Goal: Transaction & Acquisition: Purchase product/service

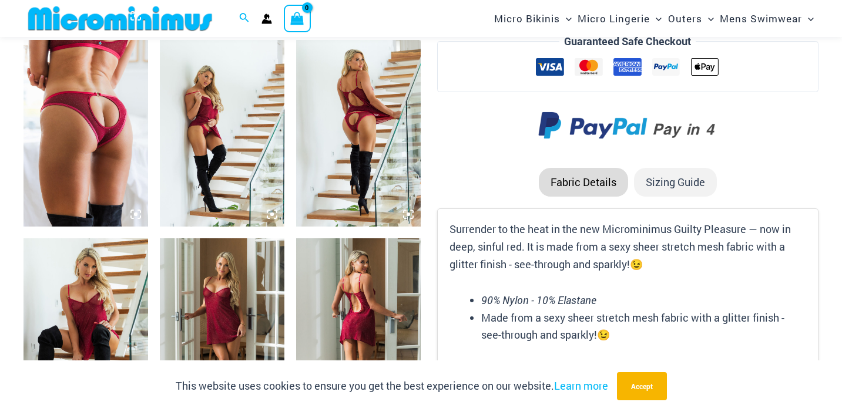
scroll to position [1356, 0]
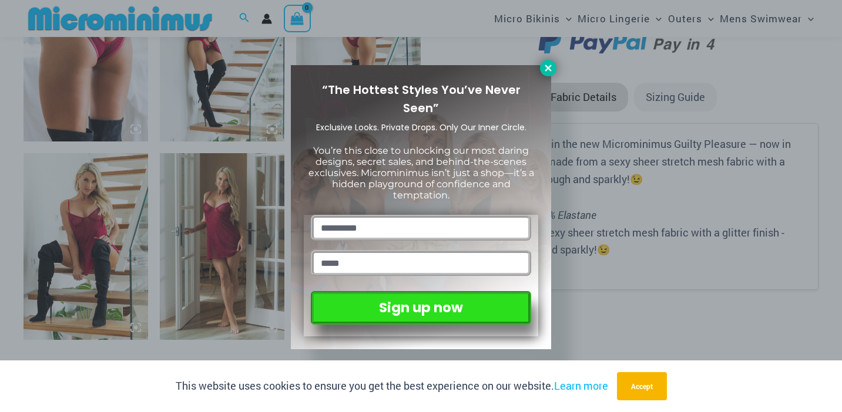
click at [549, 68] on icon at bounding box center [548, 68] width 11 height 11
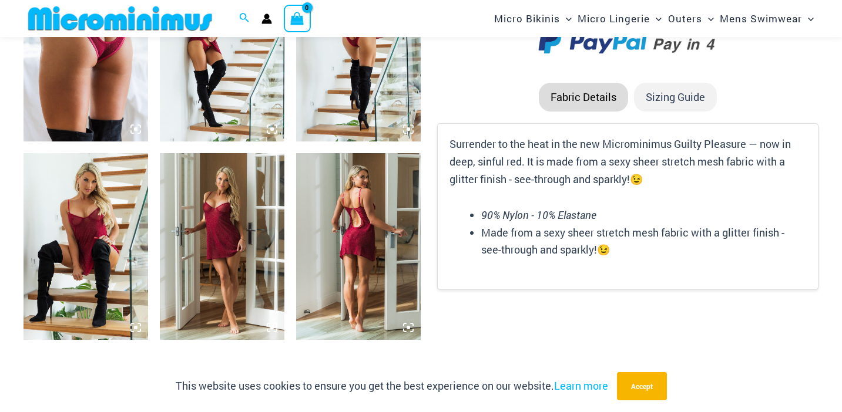
click at [411, 326] on icon at bounding box center [408, 327] width 11 height 11
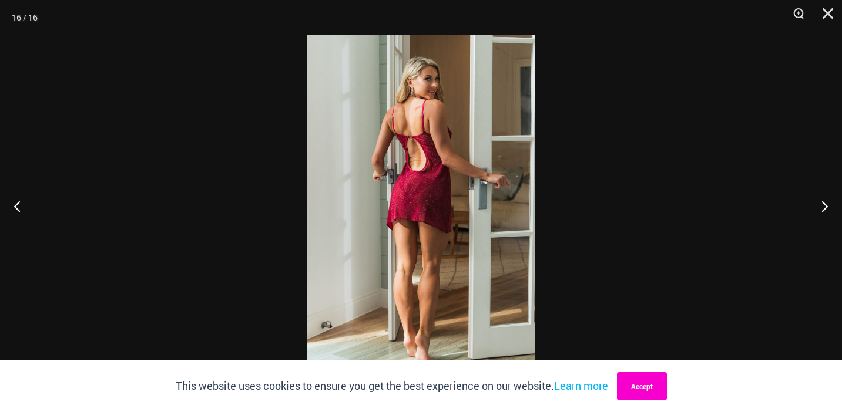
click at [642, 391] on button "Accept" at bounding box center [642, 386] width 50 height 28
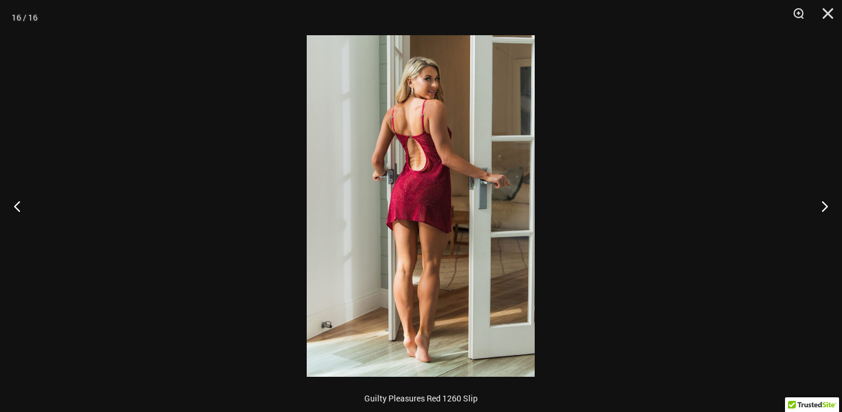
click at [468, 167] on img at bounding box center [421, 206] width 228 height 342
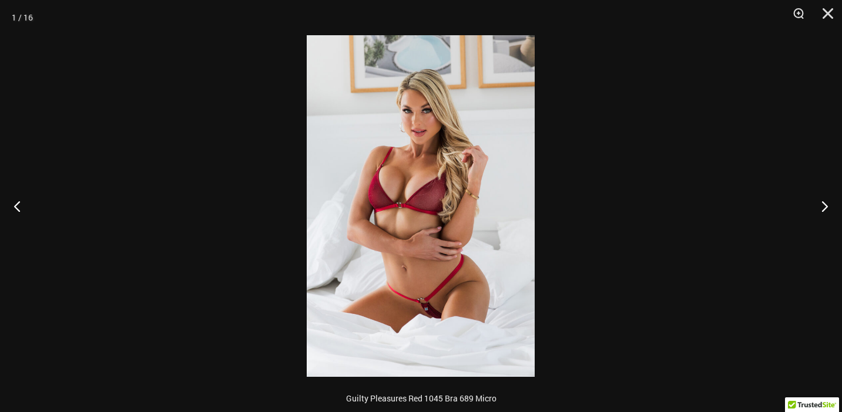
click at [463, 169] on img at bounding box center [421, 206] width 228 height 342
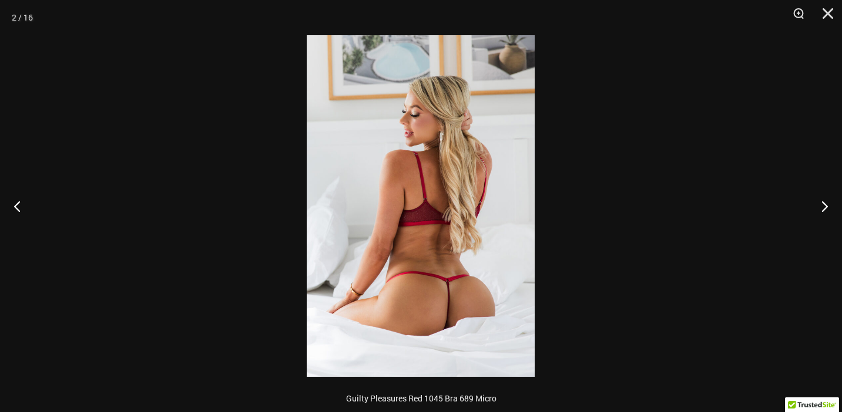
click at [454, 153] on img at bounding box center [421, 206] width 228 height 342
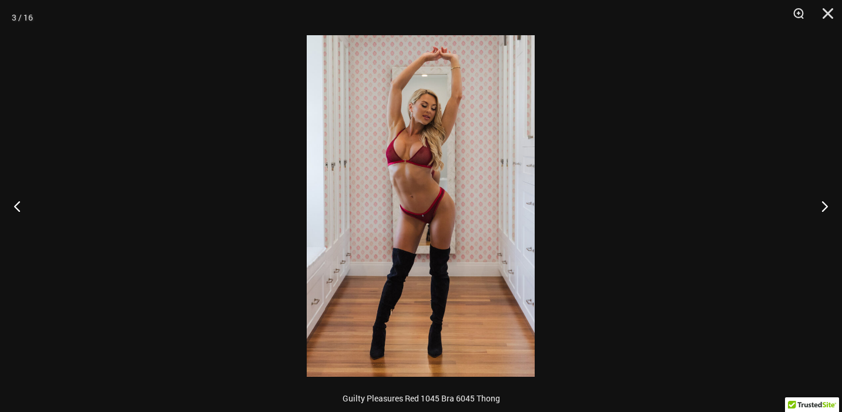
click at [454, 153] on img at bounding box center [421, 206] width 228 height 342
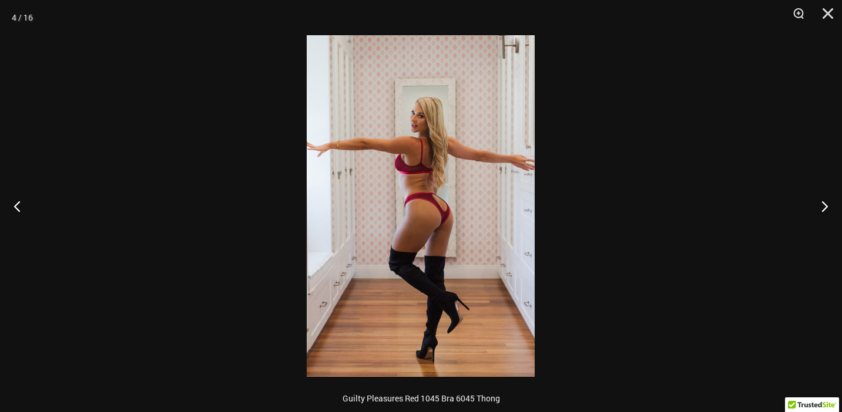
click at [454, 153] on img at bounding box center [421, 206] width 228 height 342
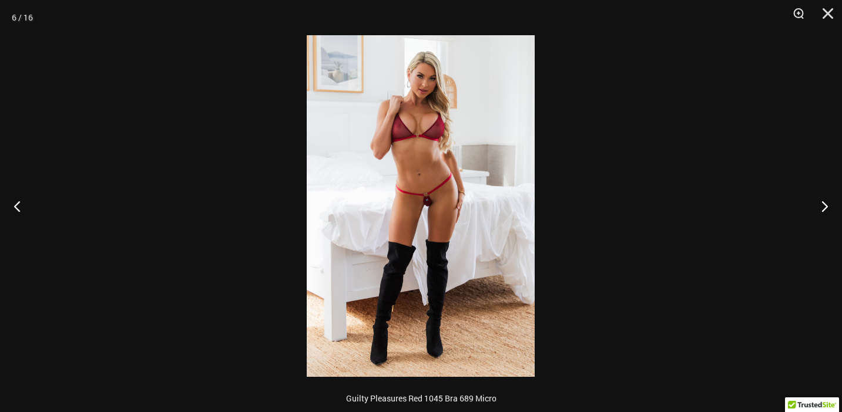
click at [434, 133] on img at bounding box center [421, 206] width 228 height 342
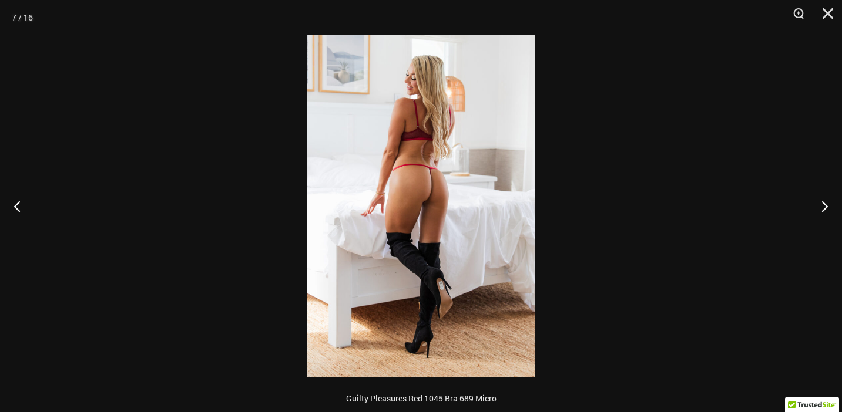
click at [434, 133] on img at bounding box center [421, 206] width 228 height 342
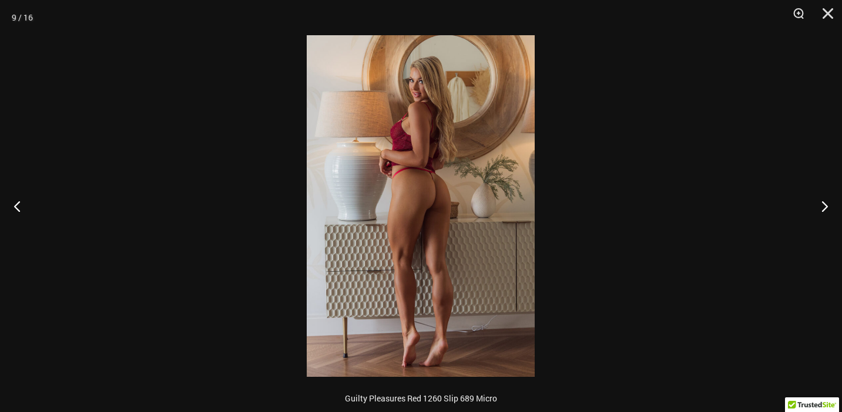
click at [451, 111] on img at bounding box center [421, 206] width 228 height 342
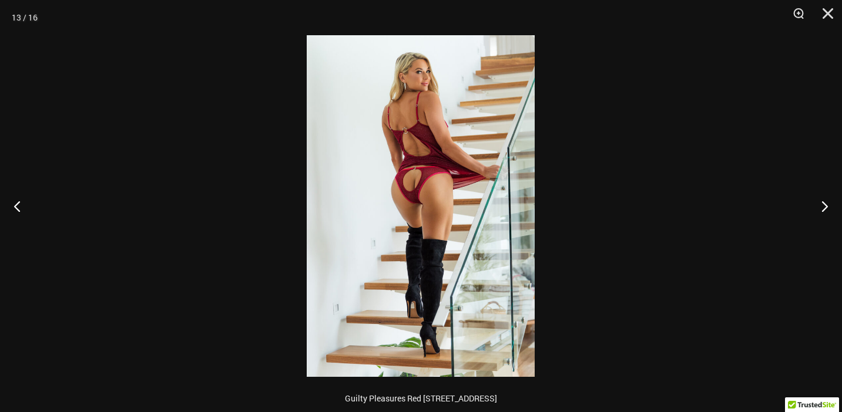
click at [451, 111] on img at bounding box center [421, 206] width 228 height 342
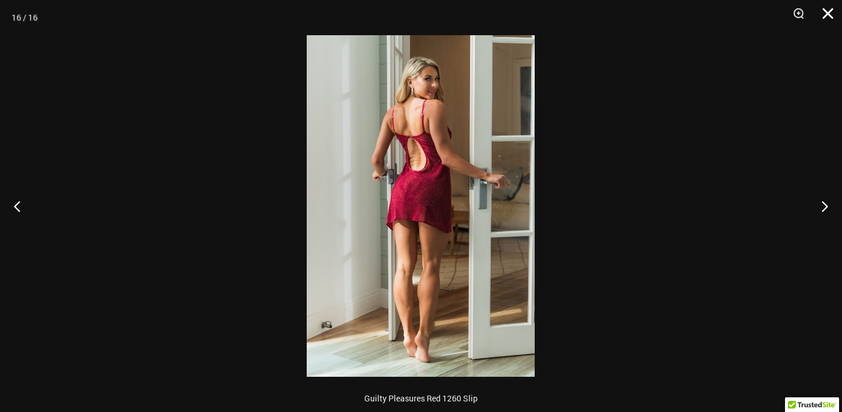
click at [827, 15] on button "Close" at bounding box center [823, 17] width 29 height 35
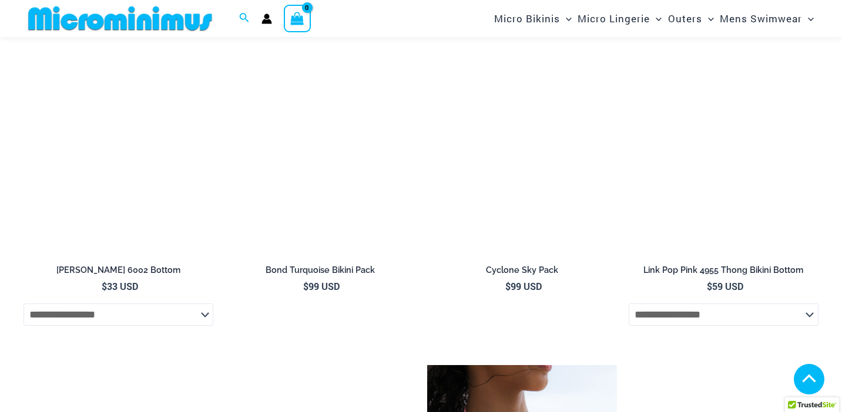
scroll to position [2189, 0]
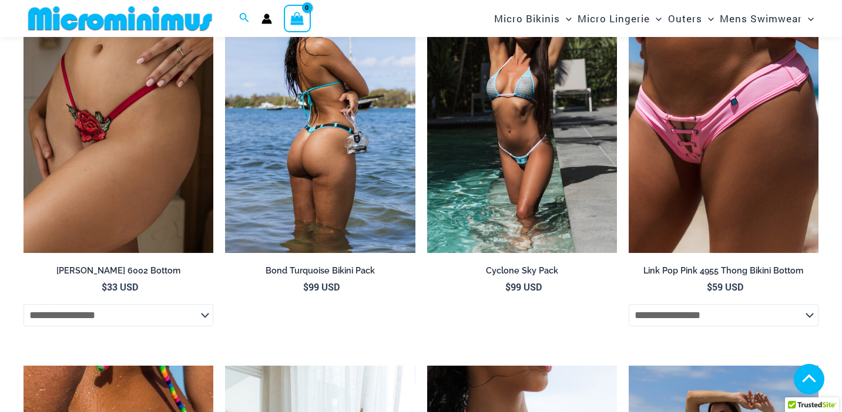
click at [355, 113] on img at bounding box center [320, 110] width 190 height 285
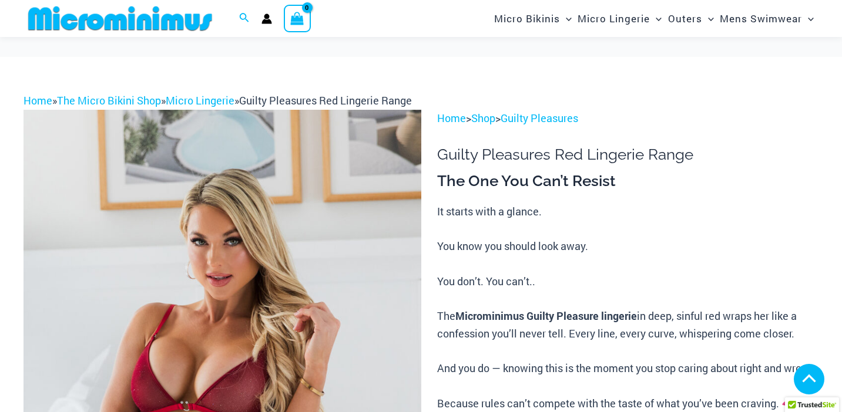
scroll to position [3637, 0]
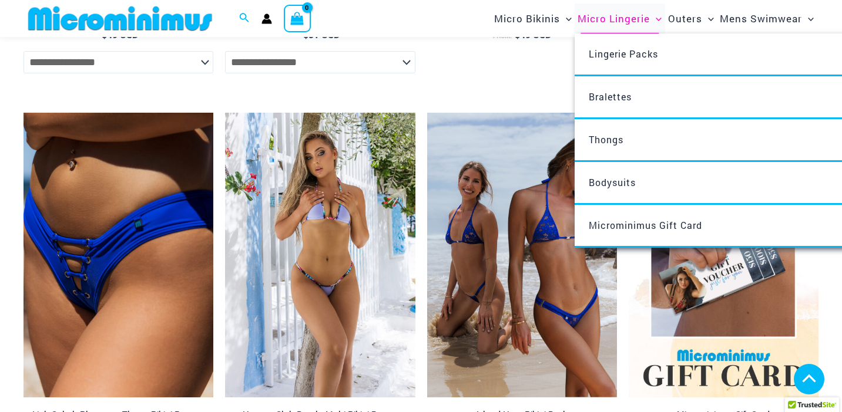
click at [620, 21] on span "Micro Lingerie" at bounding box center [613, 19] width 72 height 30
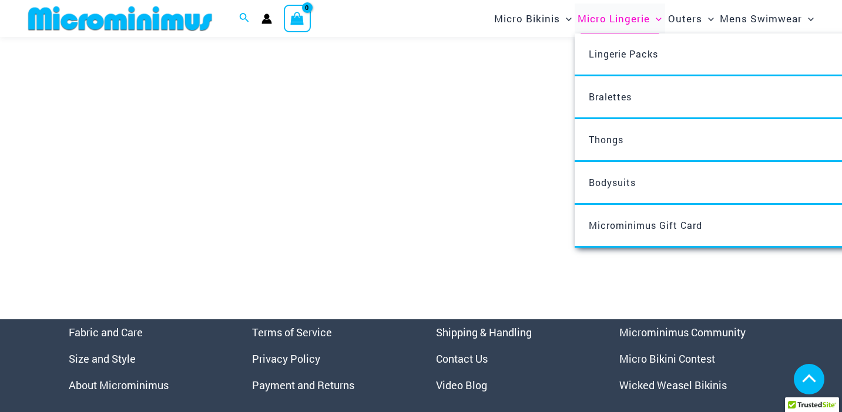
scroll to position [4117, 0]
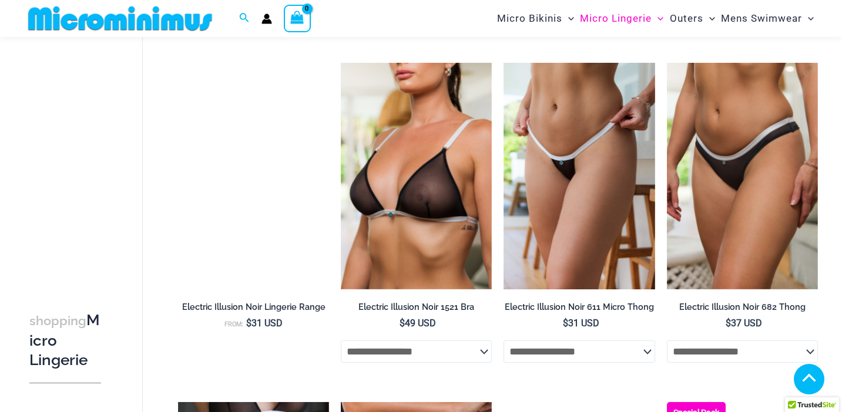
scroll to position [1876, 0]
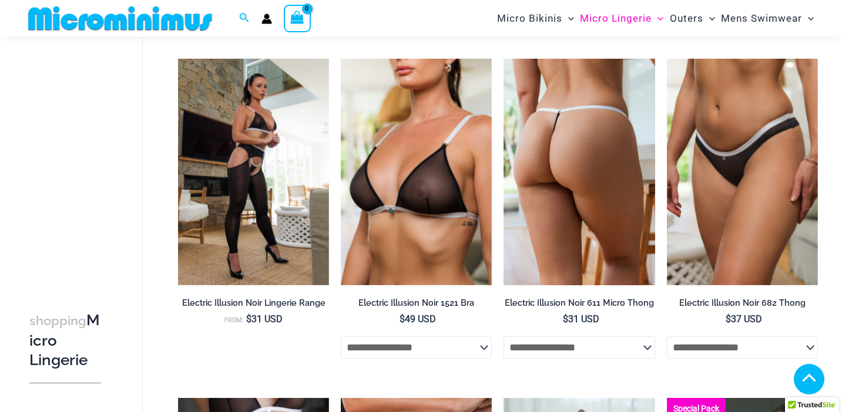
click at [596, 190] on img at bounding box center [578, 172] width 151 height 227
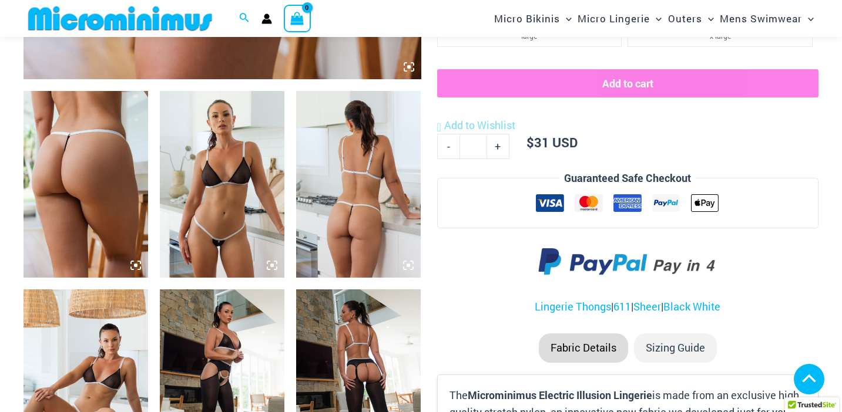
scroll to position [624, 0]
click at [136, 268] on icon at bounding box center [135, 265] width 11 height 11
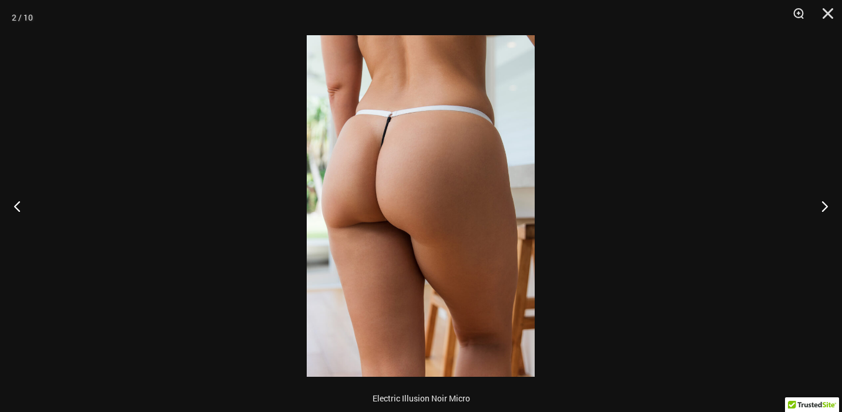
click at [520, 214] on img at bounding box center [421, 206] width 228 height 342
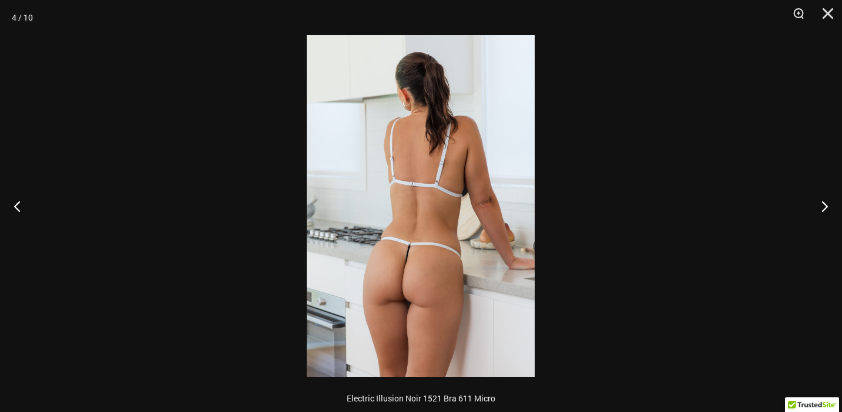
click at [490, 143] on img at bounding box center [421, 206] width 228 height 342
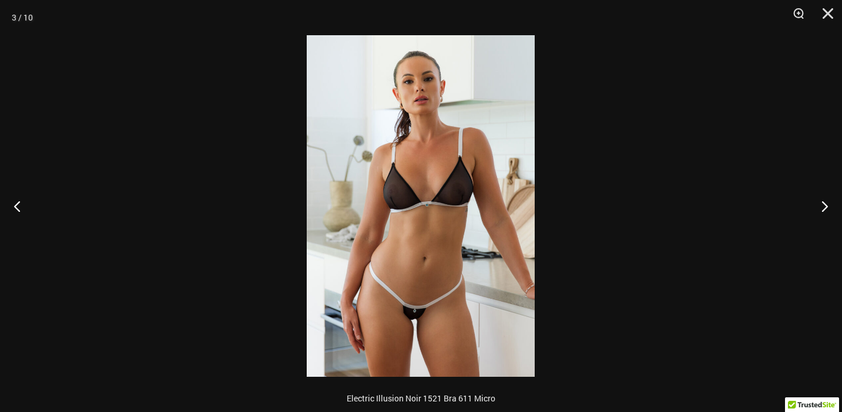
click at [591, 158] on div at bounding box center [421, 206] width 842 height 412
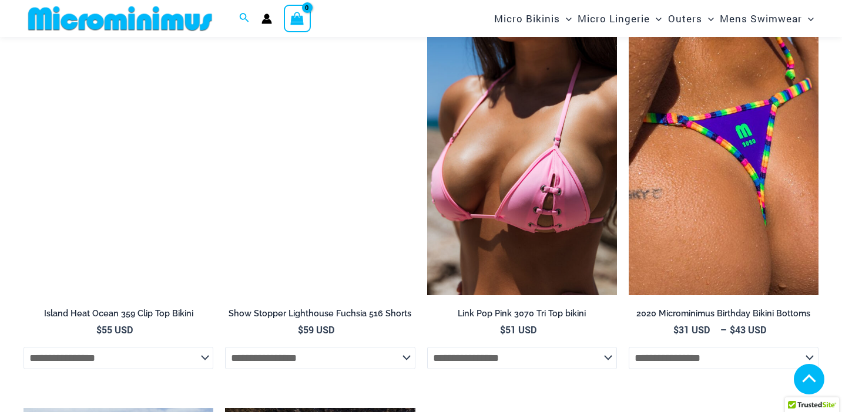
scroll to position [2885, 0]
